Goal: Task Accomplishment & Management: Manage account settings

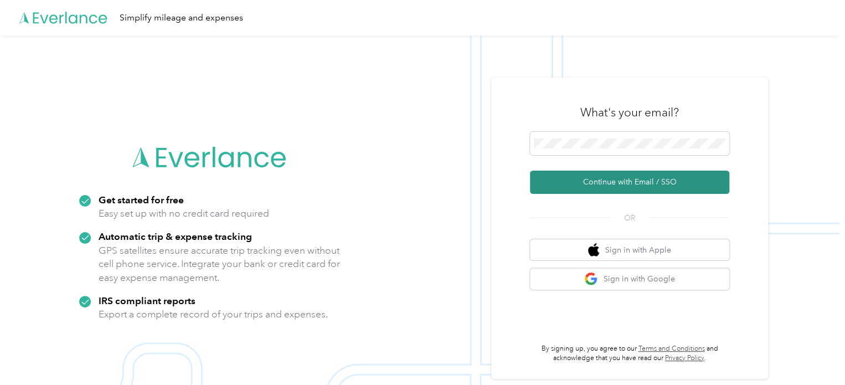
click at [618, 183] on button "Continue with Email / SSO" at bounding box center [629, 181] width 199 height 23
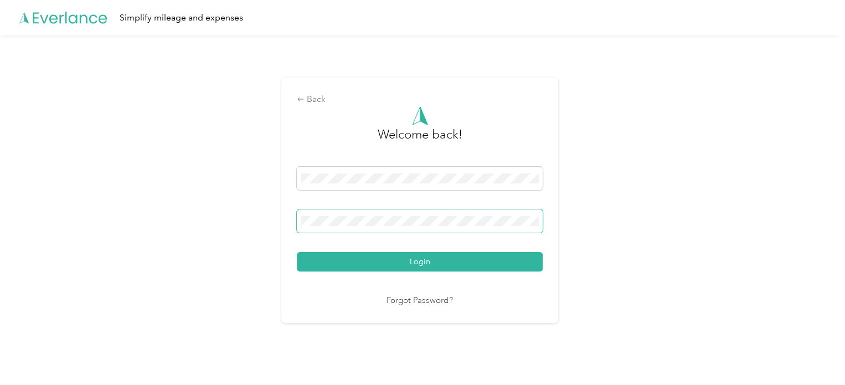
click at [297, 252] on button "Login" at bounding box center [420, 261] width 246 height 19
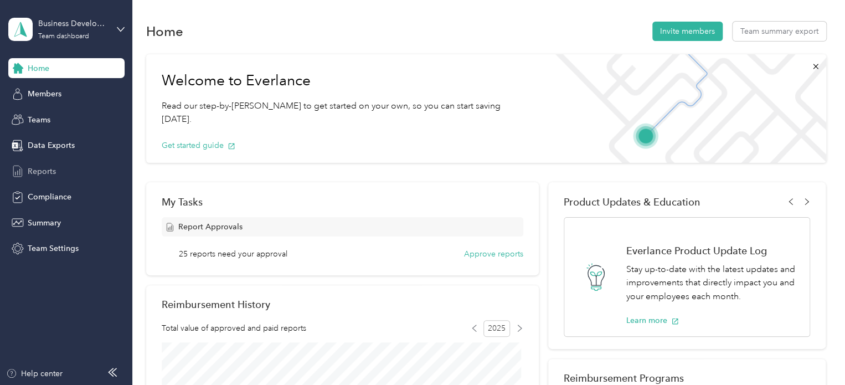
click at [51, 170] on span "Reports" at bounding box center [42, 172] width 28 height 12
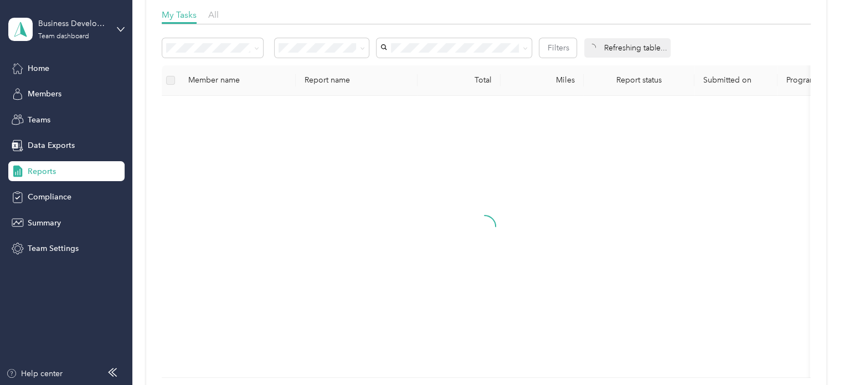
scroll to position [132, 0]
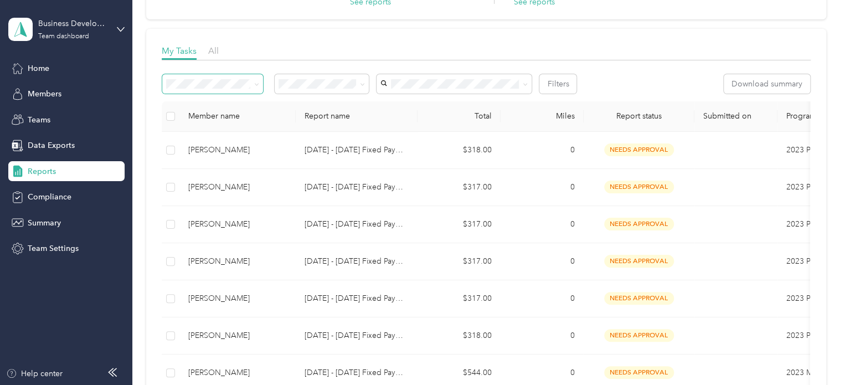
click at [255, 87] on span at bounding box center [256, 83] width 5 height 9
click at [255, 85] on icon at bounding box center [256, 84] width 5 height 5
click at [211, 122] on span "Fixed reports" at bounding box center [193, 122] width 47 height 9
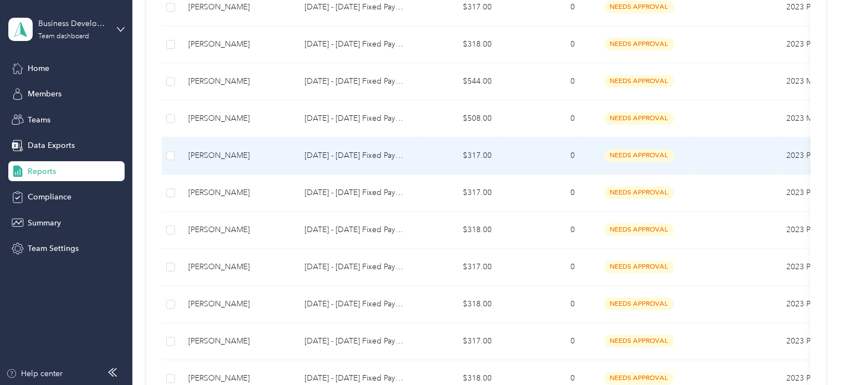
scroll to position [464, 0]
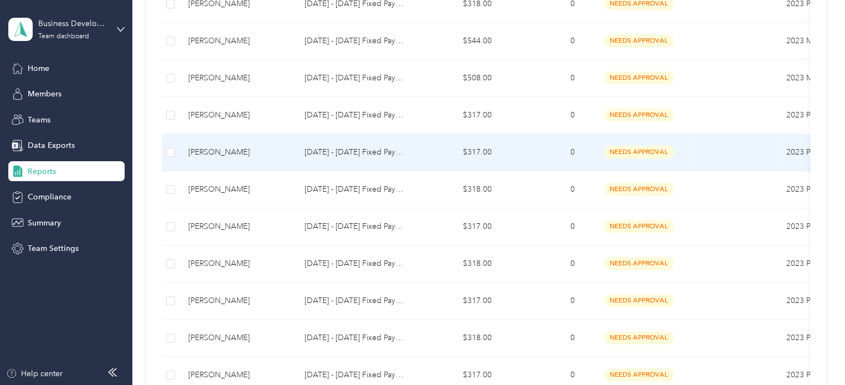
click at [366, 153] on p "[DATE] - [DATE] Fixed Payment" at bounding box center [356, 152] width 104 height 12
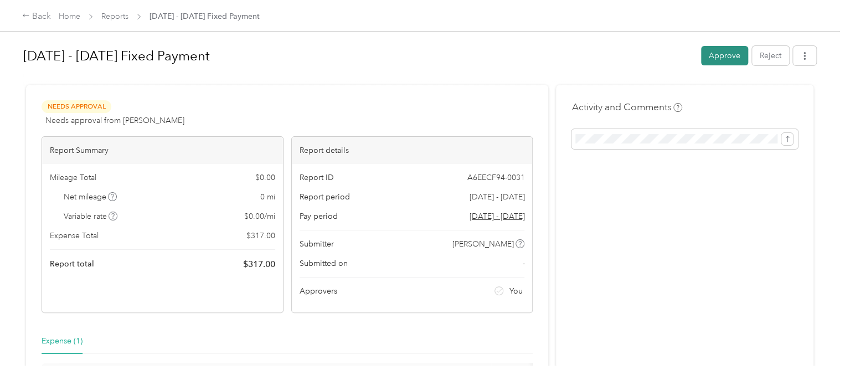
click at [701, 61] on button "Approve" at bounding box center [724, 55] width 47 height 19
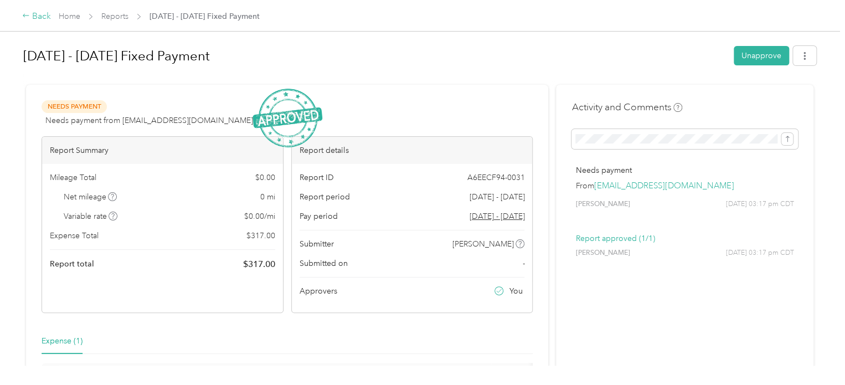
click at [30, 13] on div "Back" at bounding box center [36, 16] width 29 height 13
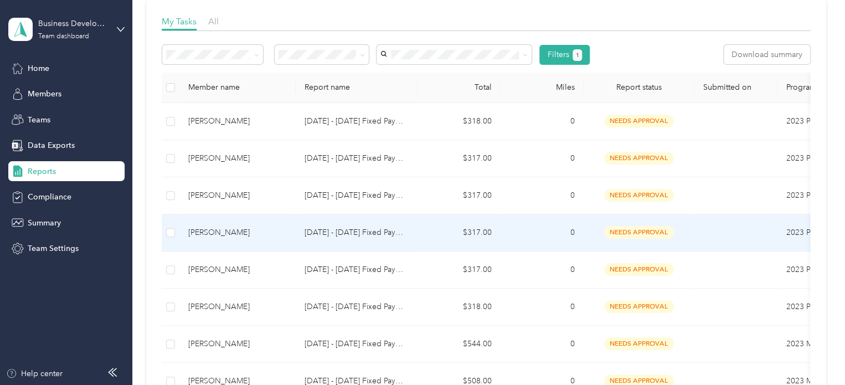
scroll to position [166, 0]
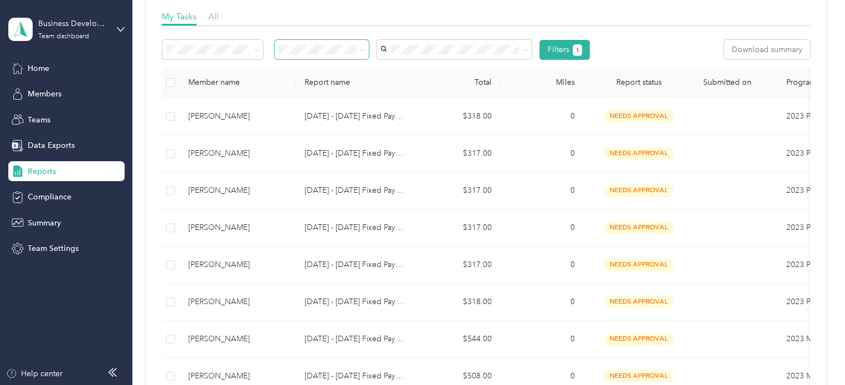
click at [363, 50] on icon at bounding box center [362, 50] width 5 height 5
click at [361, 51] on icon at bounding box center [362, 50] width 5 height 5
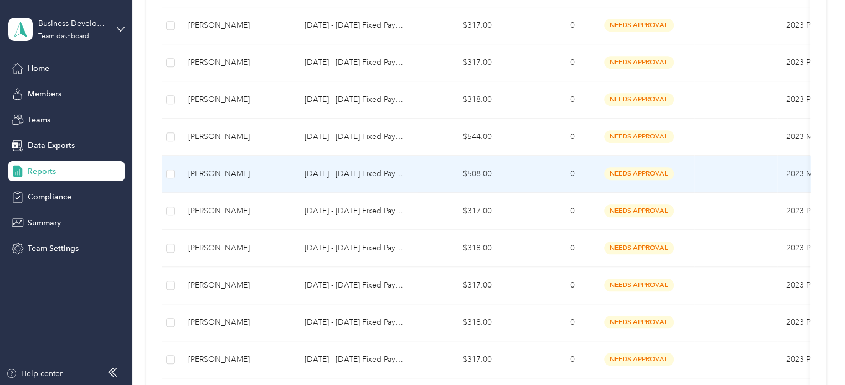
scroll to position [387, 0]
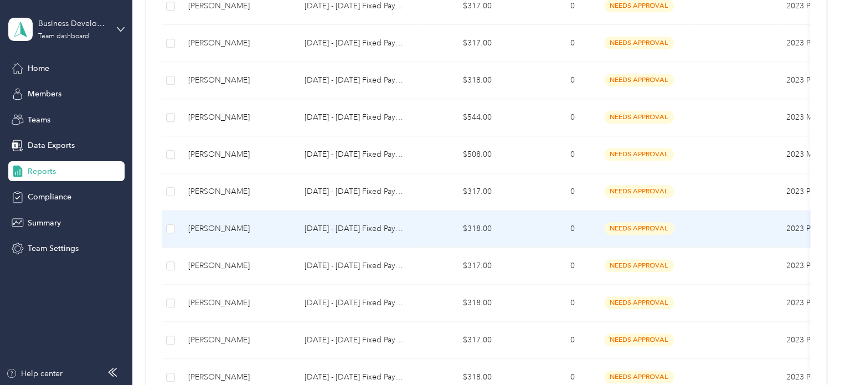
click at [345, 235] on td "[DATE] - [DATE] Fixed Payment" at bounding box center [357, 228] width 122 height 37
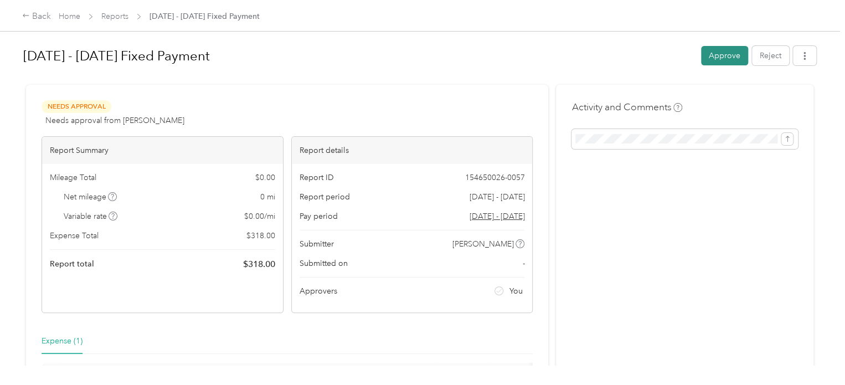
click at [722, 60] on button "Approve" at bounding box center [724, 55] width 47 height 19
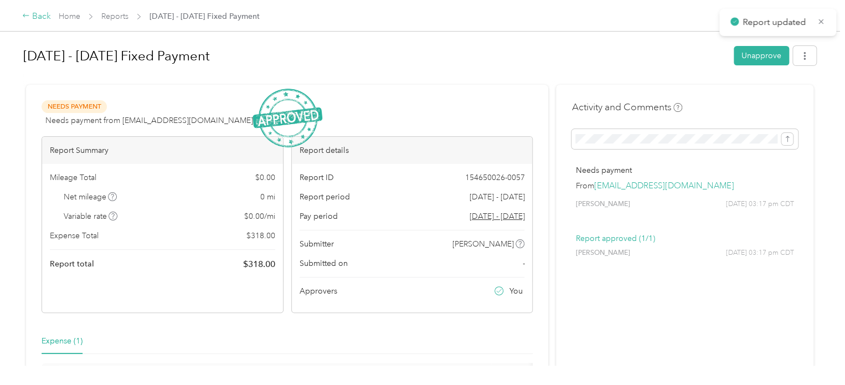
click at [41, 12] on div "Back" at bounding box center [36, 16] width 29 height 13
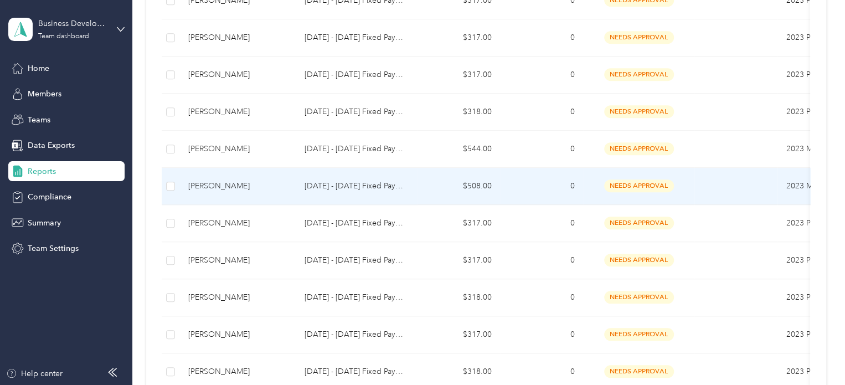
scroll to position [387, 0]
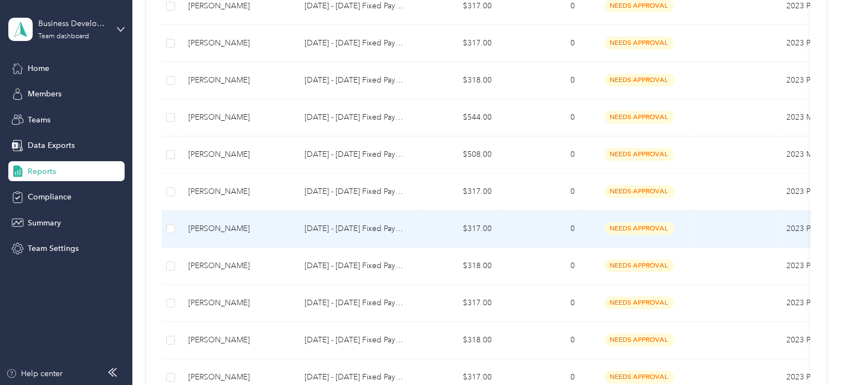
click at [318, 224] on p "[DATE] - [DATE] Fixed Payment" at bounding box center [356, 229] width 104 height 12
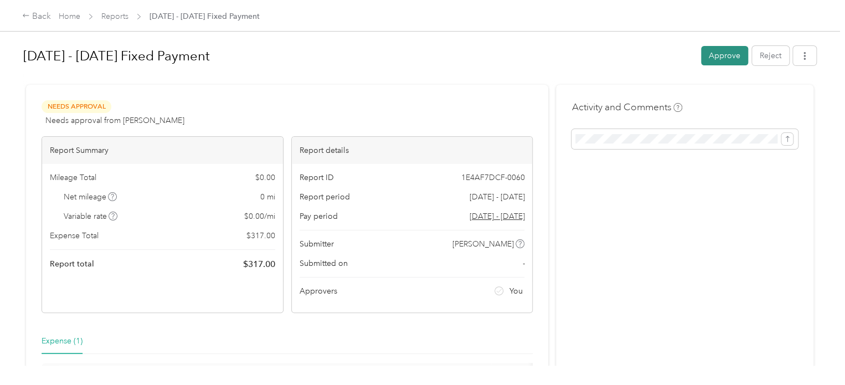
click at [718, 53] on button "Approve" at bounding box center [724, 55] width 47 height 19
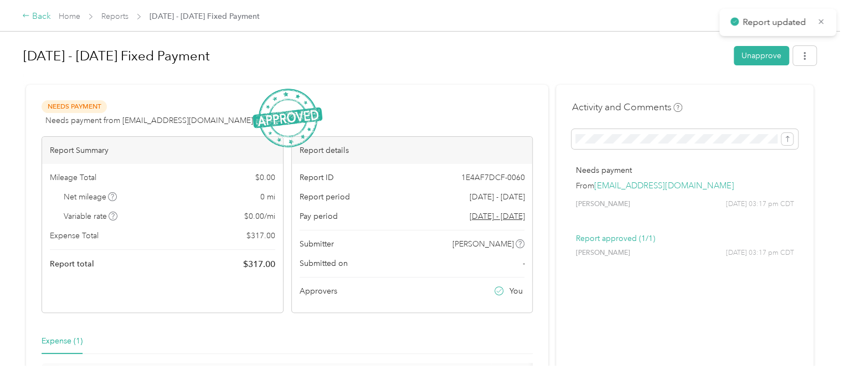
click at [35, 15] on div "Back" at bounding box center [36, 16] width 29 height 13
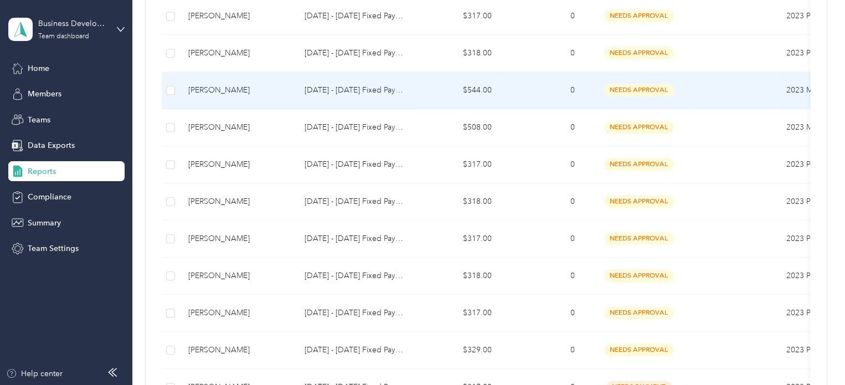
scroll to position [443, 0]
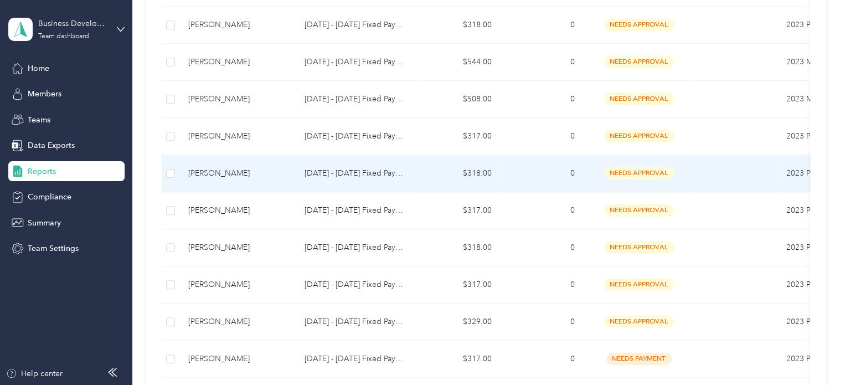
click at [374, 174] on p "[DATE] - [DATE] Fixed Payment" at bounding box center [356, 173] width 104 height 12
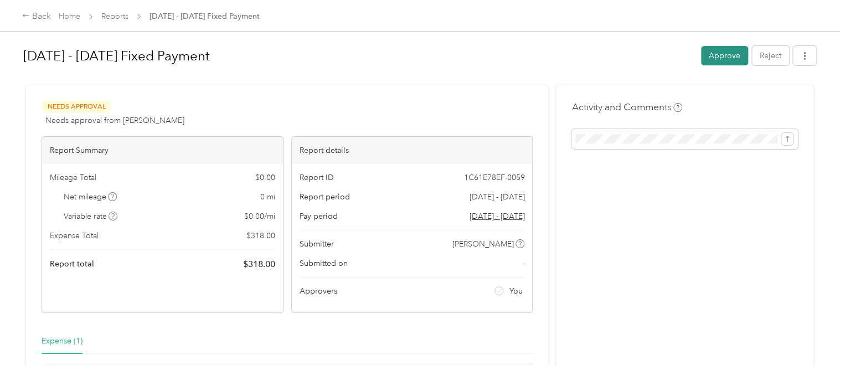
click at [708, 61] on button "Approve" at bounding box center [724, 55] width 47 height 19
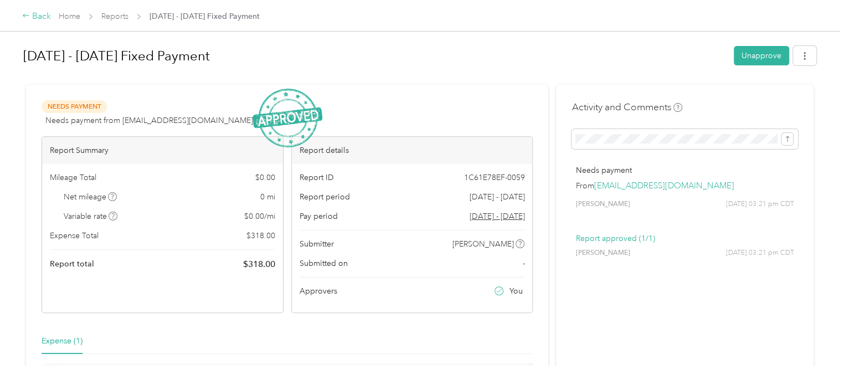
click at [42, 18] on div "Back" at bounding box center [36, 16] width 29 height 13
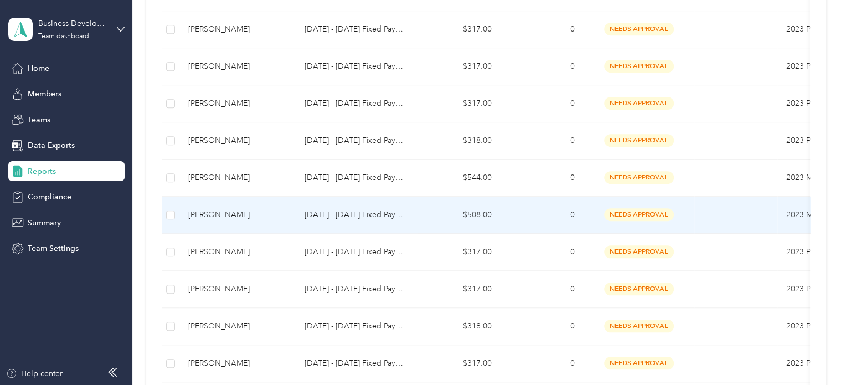
scroll to position [332, 0]
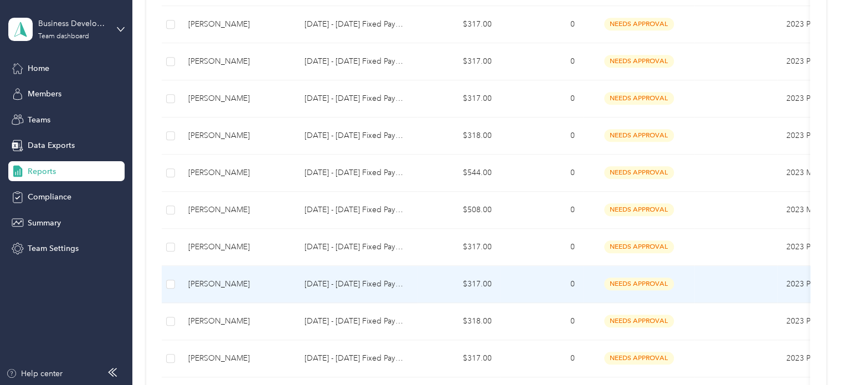
click at [365, 282] on p "[DATE] - [DATE] Fixed Payment" at bounding box center [356, 284] width 104 height 12
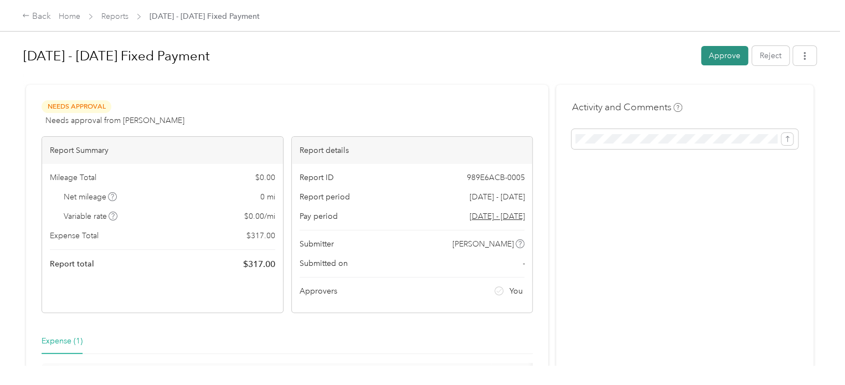
click at [707, 57] on button "Approve" at bounding box center [724, 55] width 47 height 19
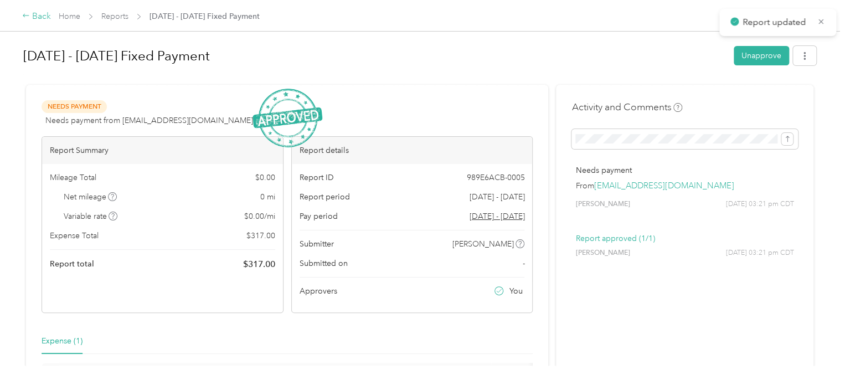
click at [37, 13] on div "Back" at bounding box center [36, 16] width 29 height 13
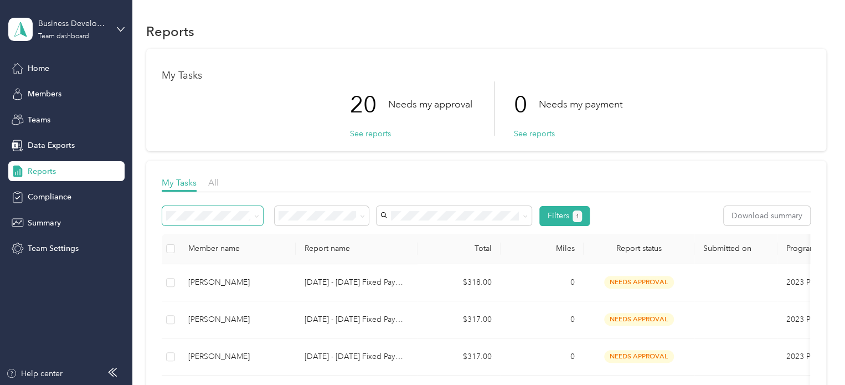
click at [254, 213] on span at bounding box center [256, 215] width 5 height 9
click at [255, 215] on icon at bounding box center [256, 216] width 3 height 2
click at [246, 239] on div "Variable reports" at bounding box center [212, 235] width 85 height 12
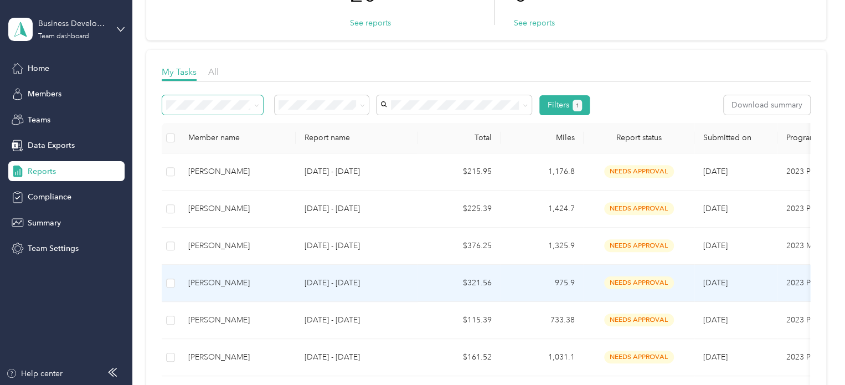
scroll to position [166, 0]
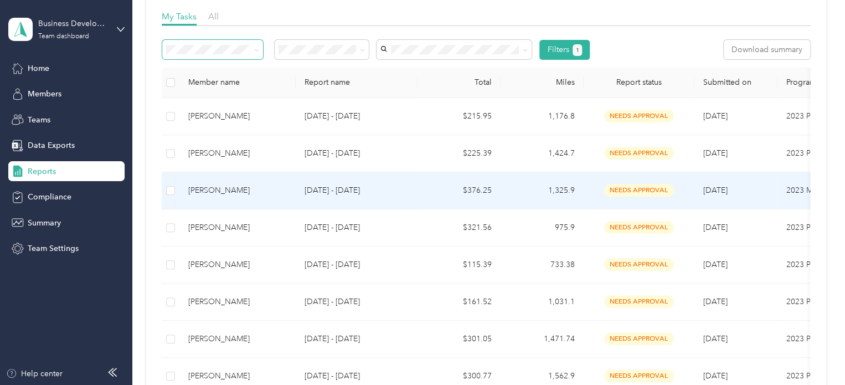
click at [339, 195] on p "[DATE] - [DATE]" at bounding box center [356, 190] width 104 height 12
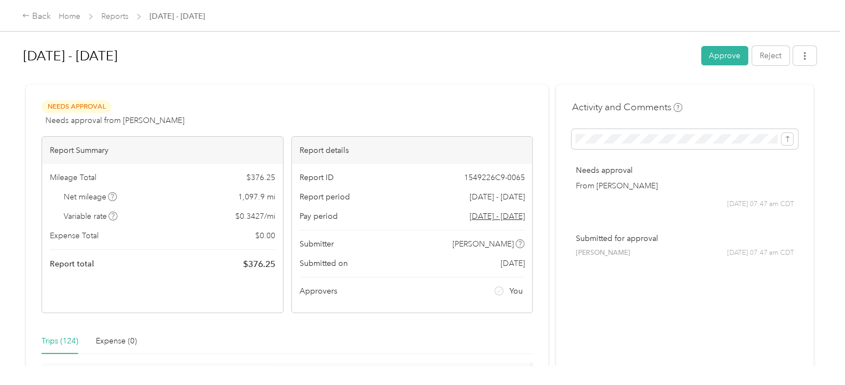
click at [712, 65] on button "Approve" at bounding box center [724, 55] width 47 height 19
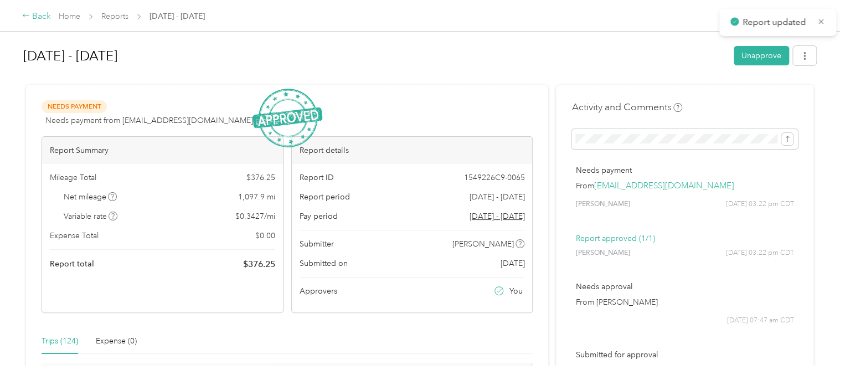
click at [44, 14] on div "Back" at bounding box center [36, 16] width 29 height 13
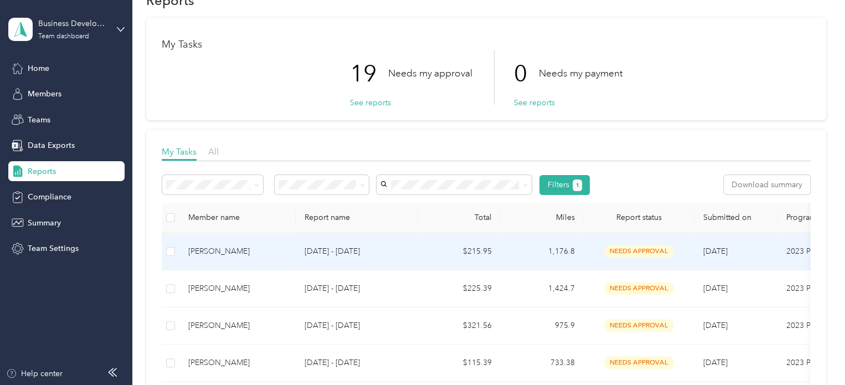
scroll to position [55, 0]
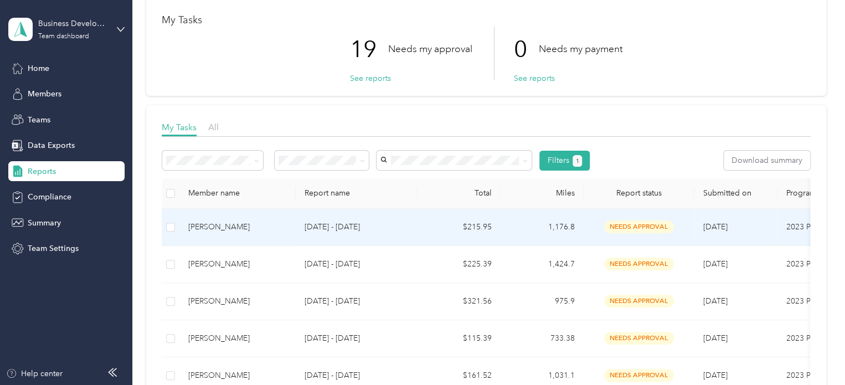
click at [319, 227] on p "[DATE] - [DATE]" at bounding box center [356, 227] width 104 height 12
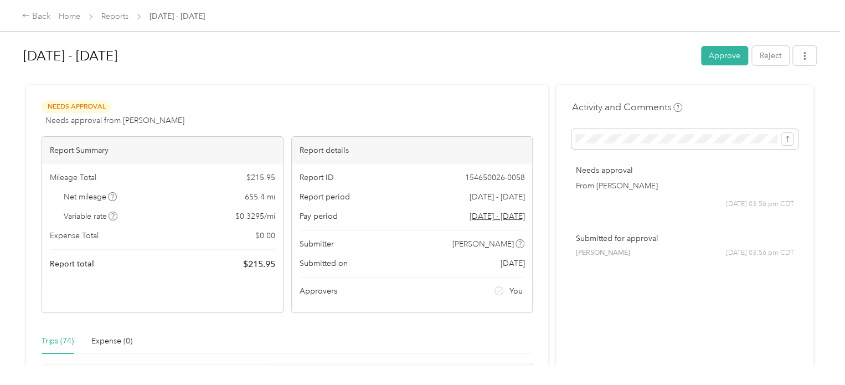
click at [704, 54] on button "Approve" at bounding box center [724, 55] width 47 height 19
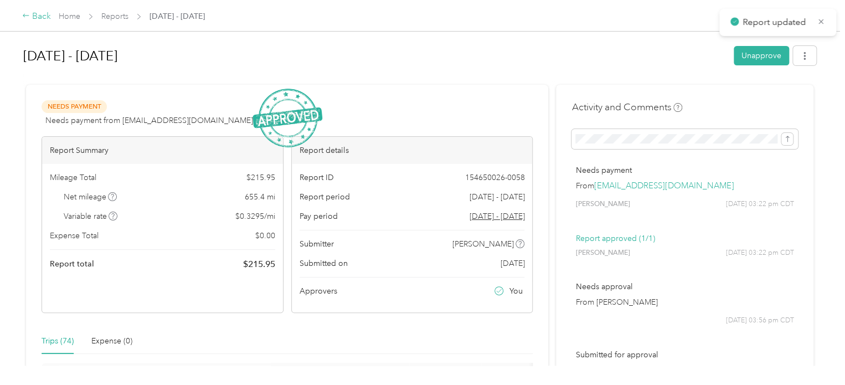
click at [50, 19] on div "Back" at bounding box center [36, 16] width 29 height 13
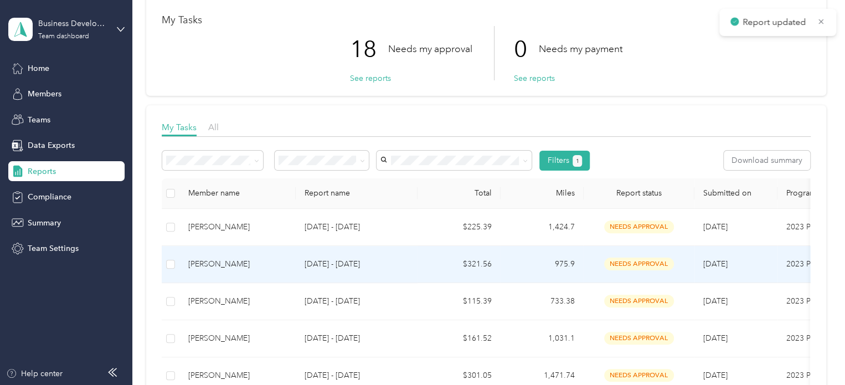
scroll to position [111, 0]
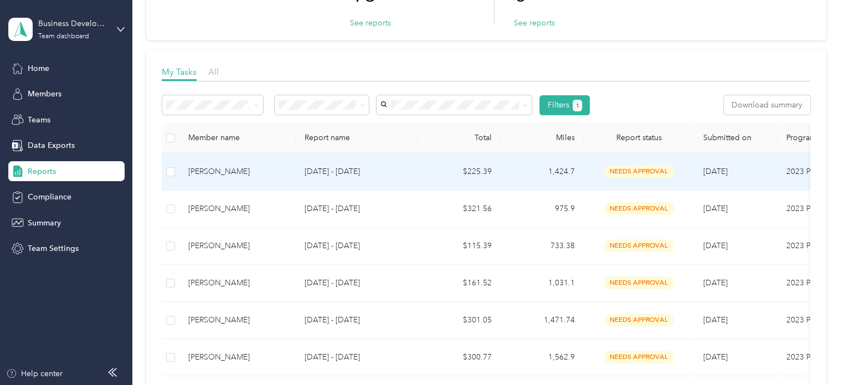
click at [237, 168] on div "[PERSON_NAME]" at bounding box center [237, 172] width 99 height 12
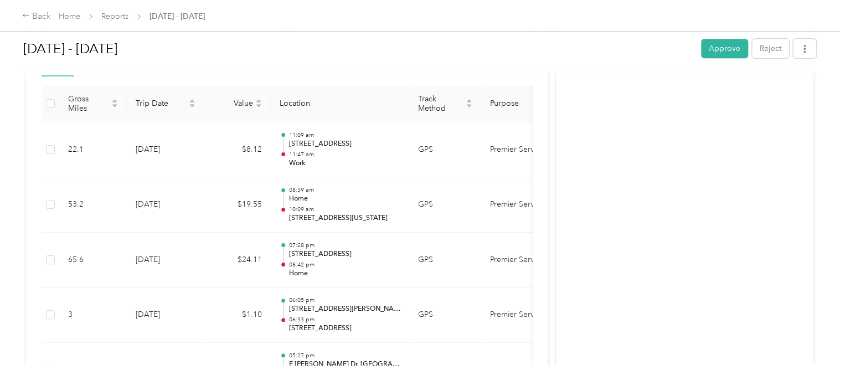
scroll to position [277, 0]
click at [38, 17] on div "Back" at bounding box center [36, 16] width 29 height 13
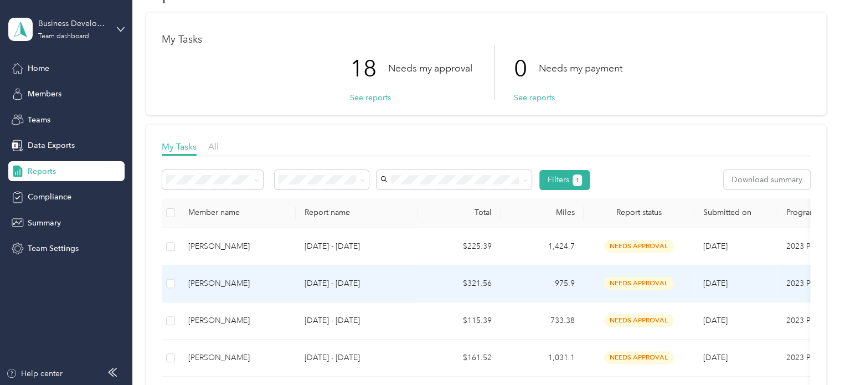
scroll to position [55, 0]
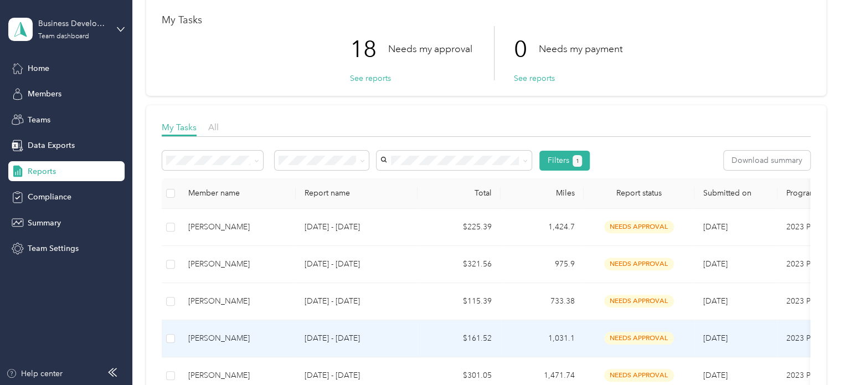
click at [239, 335] on div "[PERSON_NAME]" at bounding box center [237, 338] width 99 height 12
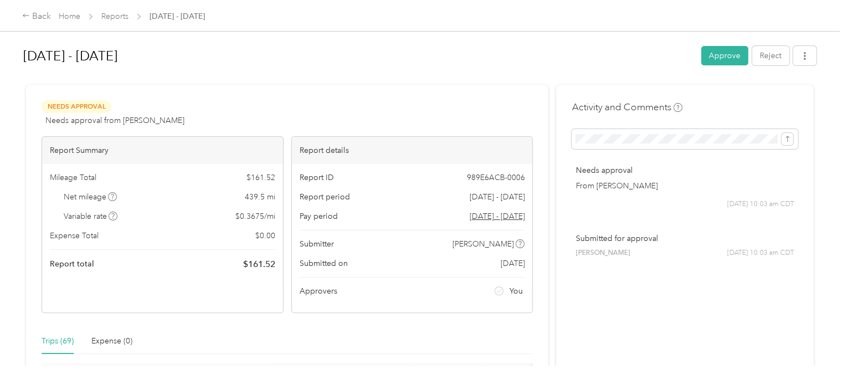
click at [706, 64] on button "Approve" at bounding box center [724, 55] width 47 height 19
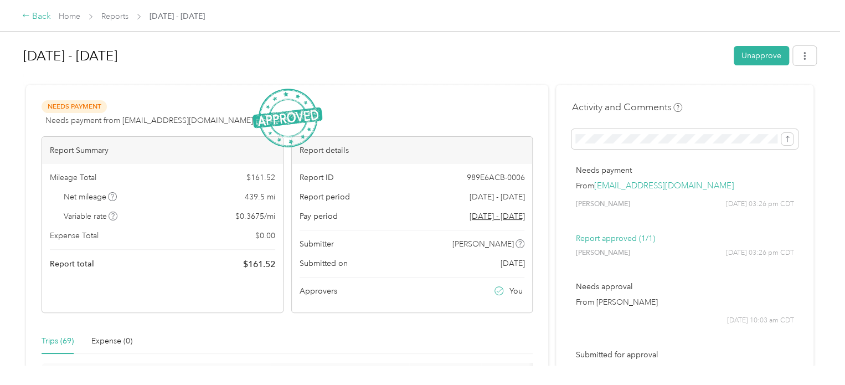
click at [46, 17] on div "Back" at bounding box center [36, 16] width 29 height 13
